Goal: Find specific page/section: Find specific page/section

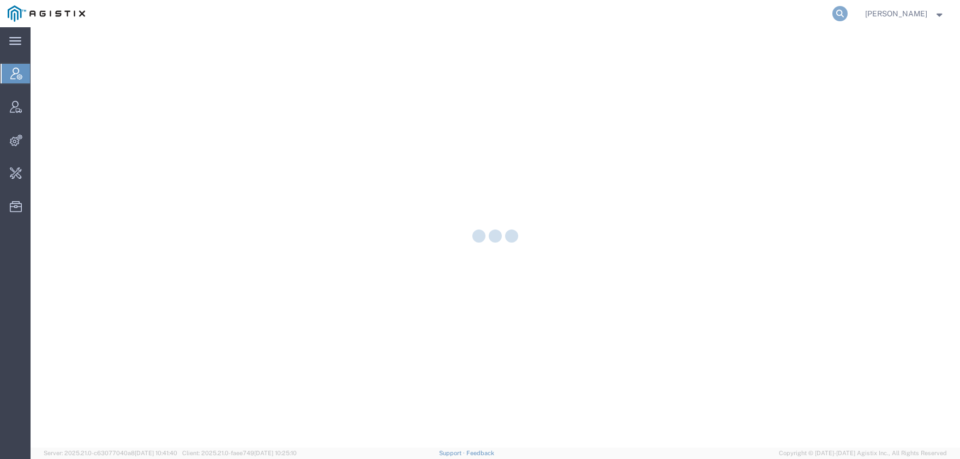
click at [848, 11] on icon at bounding box center [839, 13] width 15 height 15
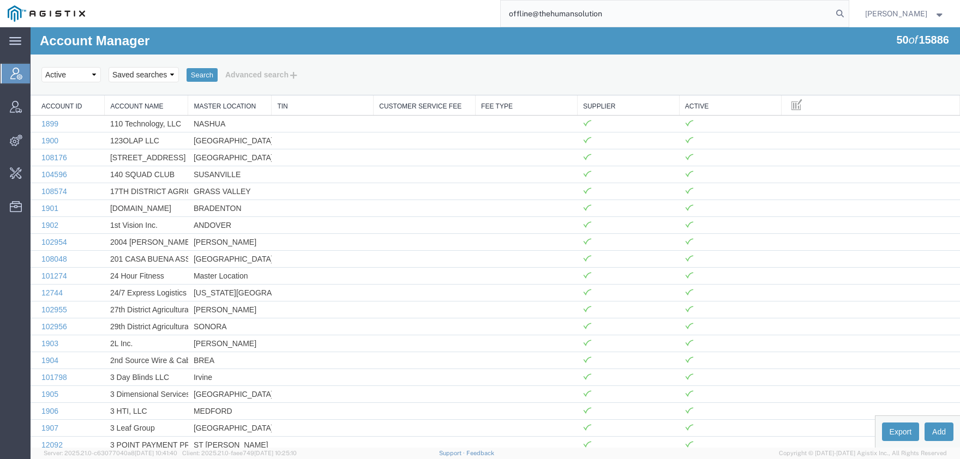
type input "offline@thehumansolution"
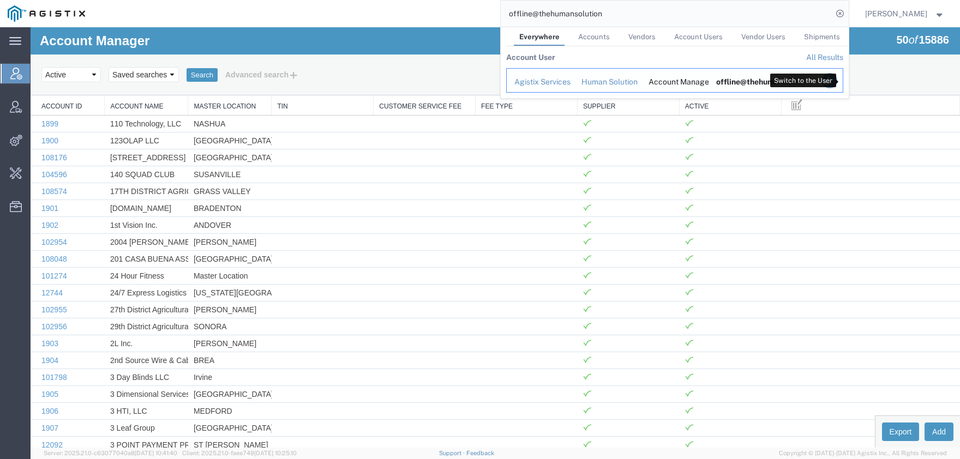
click at [837, 84] on icon "Search Results" at bounding box center [829, 80] width 15 height 15
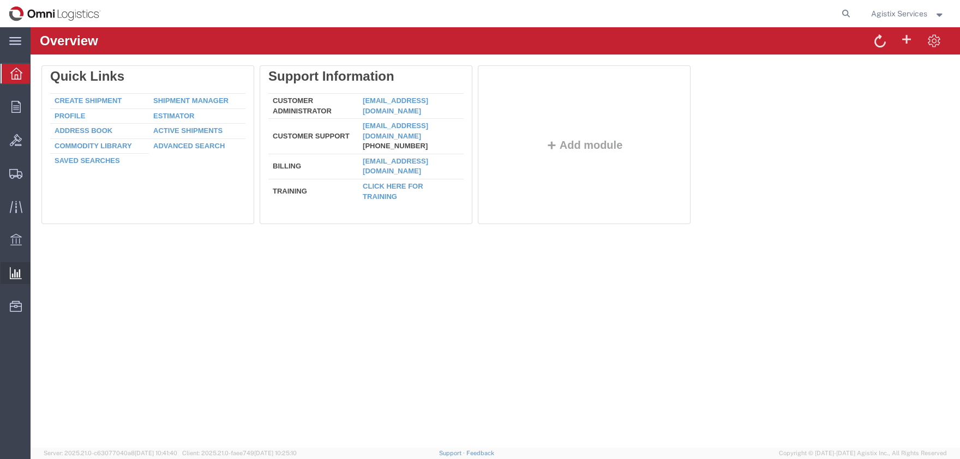
click at [0, 0] on span "Saved Reports" at bounding box center [0, 0] width 0 height 0
